Goal: Register for event/course

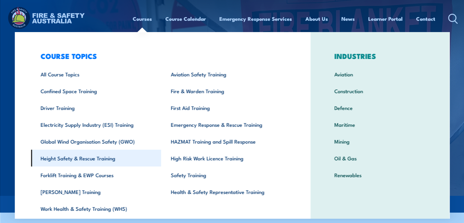
click at [94, 161] on link "Height Safety & Rescue Training" at bounding box center [96, 158] width 130 height 17
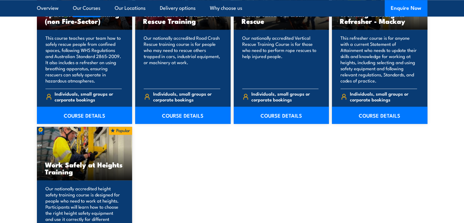
scroll to position [763, 0]
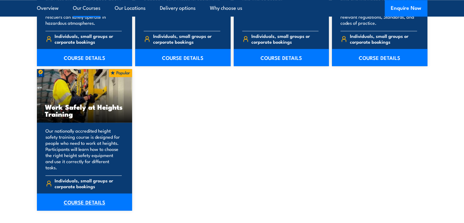
click at [83, 197] on link "COURSE DETAILS" at bounding box center [85, 201] width 96 height 17
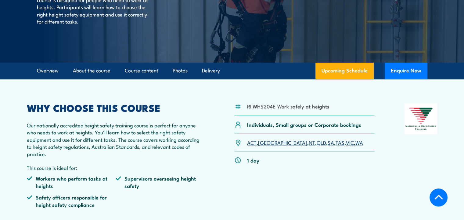
scroll to position [122, 0]
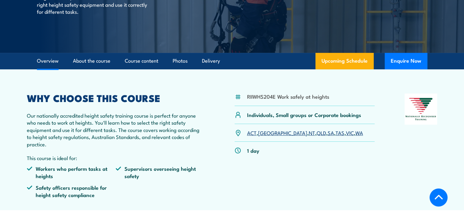
click at [264, 133] on link "[GEOGRAPHIC_DATA]" at bounding box center [282, 132] width 49 height 7
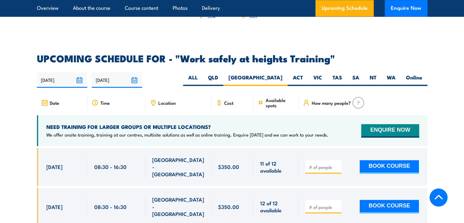
scroll to position [941, 0]
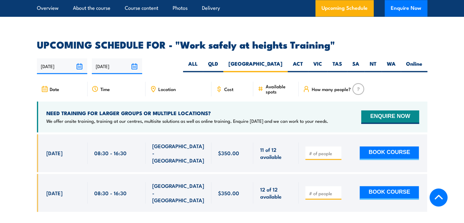
click at [134, 58] on input "[DATE]" at bounding box center [117, 66] width 50 height 16
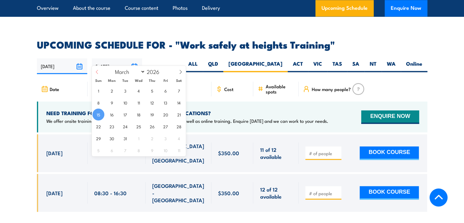
click at [97, 73] on icon at bounding box center [97, 72] width 2 height 4
click at [142, 71] on select "January February March April May June July August September October November De…" at bounding box center [128, 71] width 33 height 8
select select "9"
click at [112, 67] on select "January February March April May June July August September October November De…" at bounding box center [128, 71] width 33 height 8
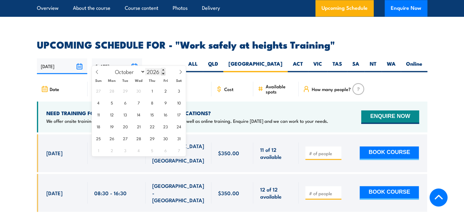
click at [160, 74] on input "2026" at bounding box center [155, 71] width 20 height 7
click at [163, 75] on span at bounding box center [163, 73] width 4 height 4
type input "2025"
click at [166, 137] on span "31" at bounding box center [166, 138] width 12 height 12
type input "[DATE]"
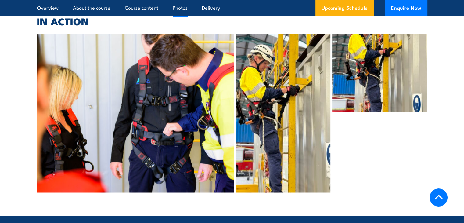
scroll to position [1399, 0]
